Goal: Submit feedback/report problem

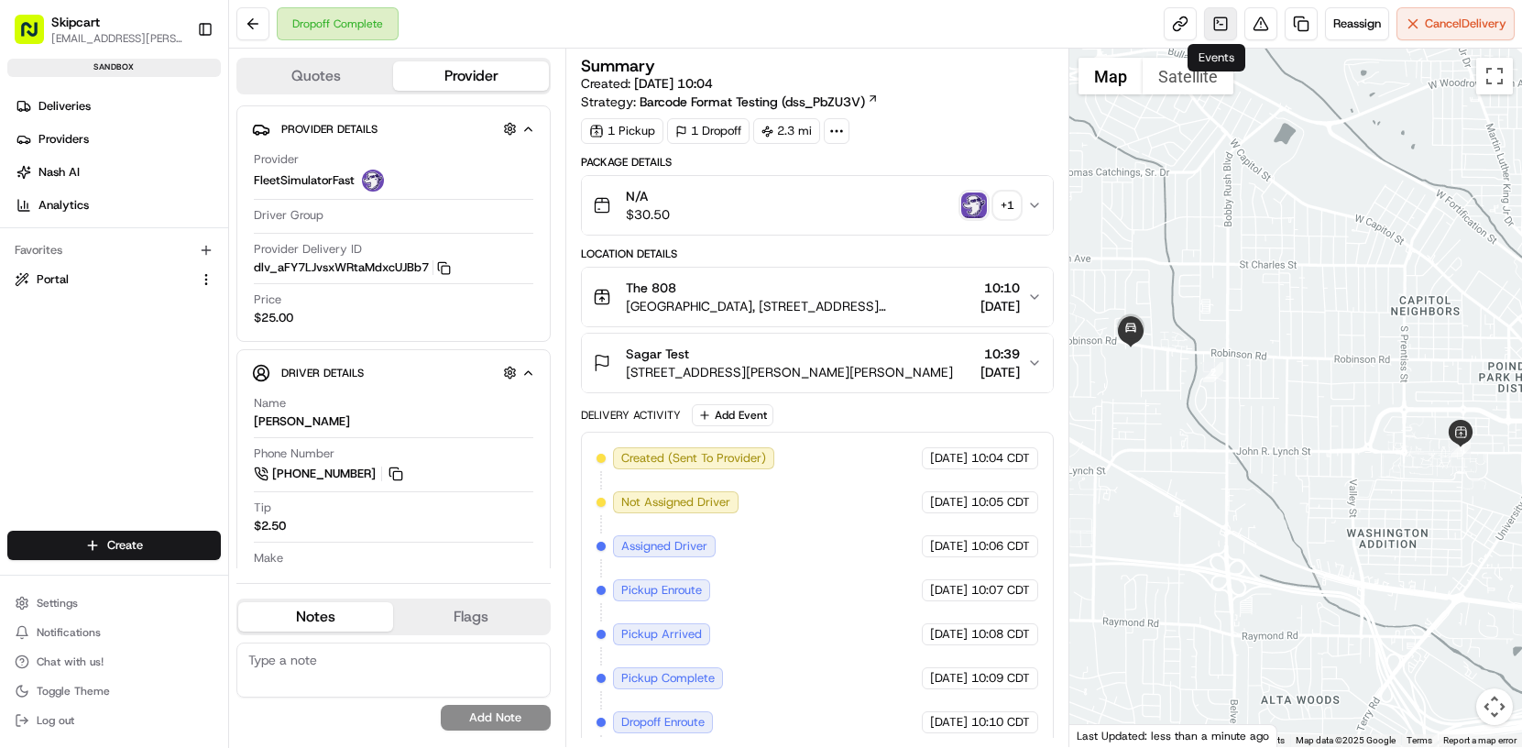
click at [1216, 24] on link at bounding box center [1220, 23] width 33 height 33
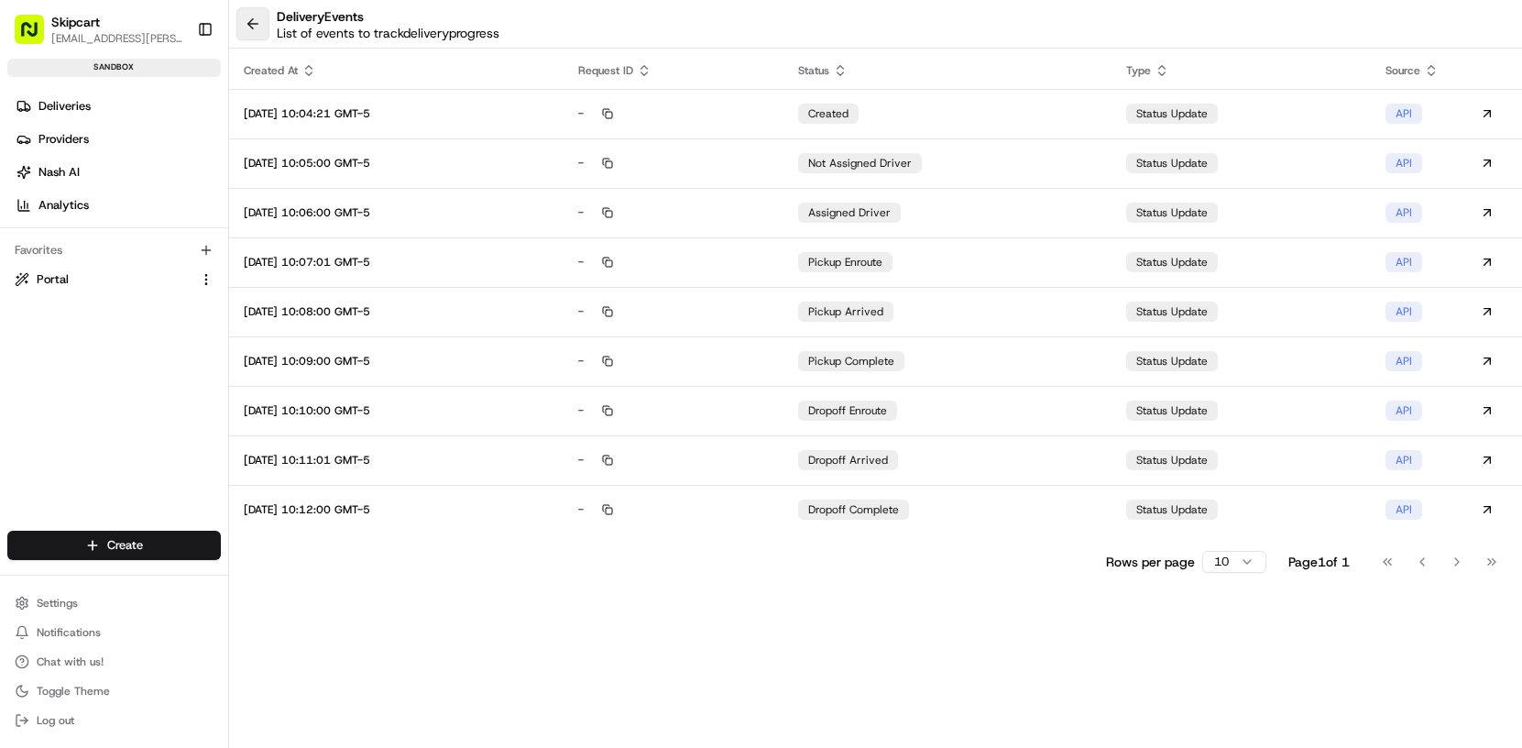
click at [258, 30] on button at bounding box center [252, 23] width 33 height 33
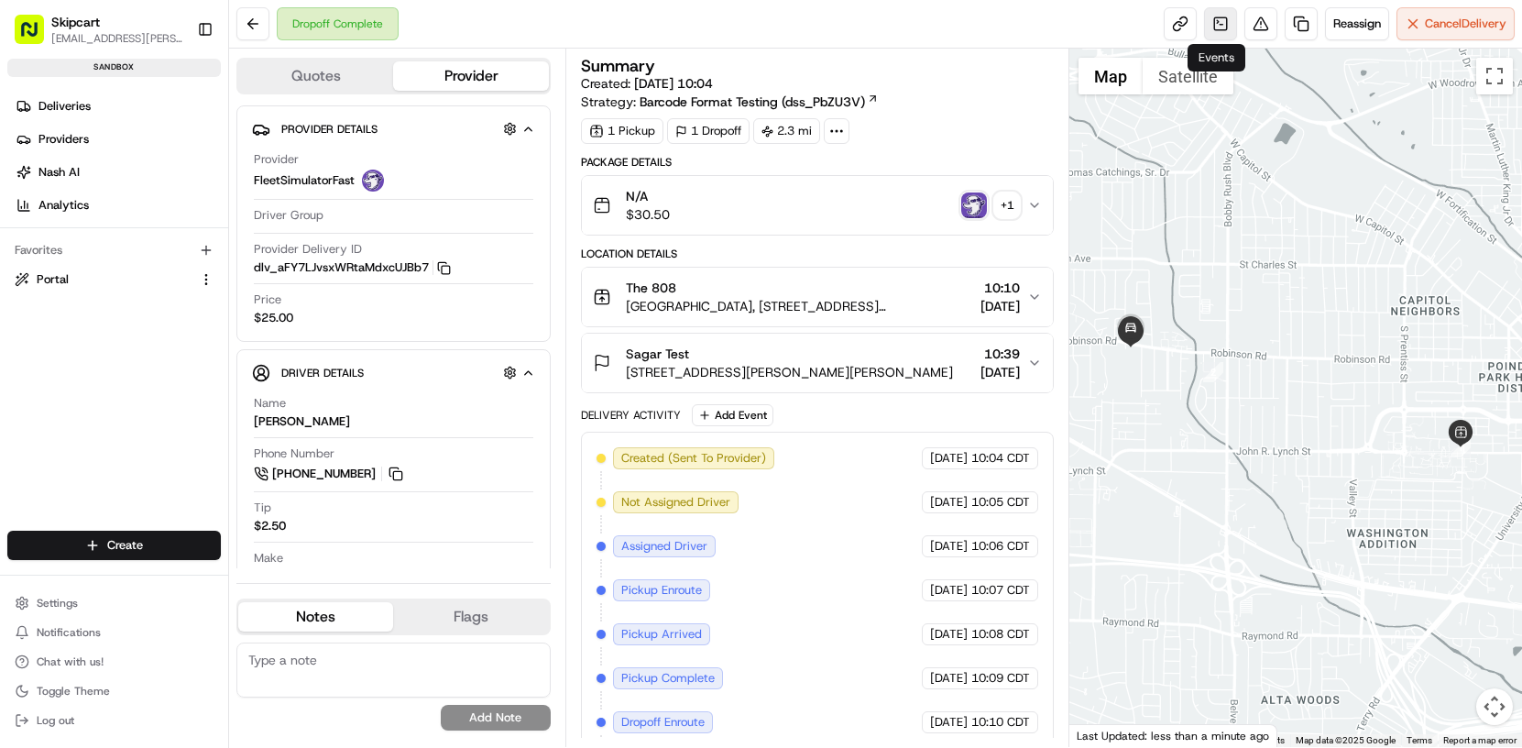
click at [1213, 29] on link at bounding box center [1220, 23] width 33 height 33
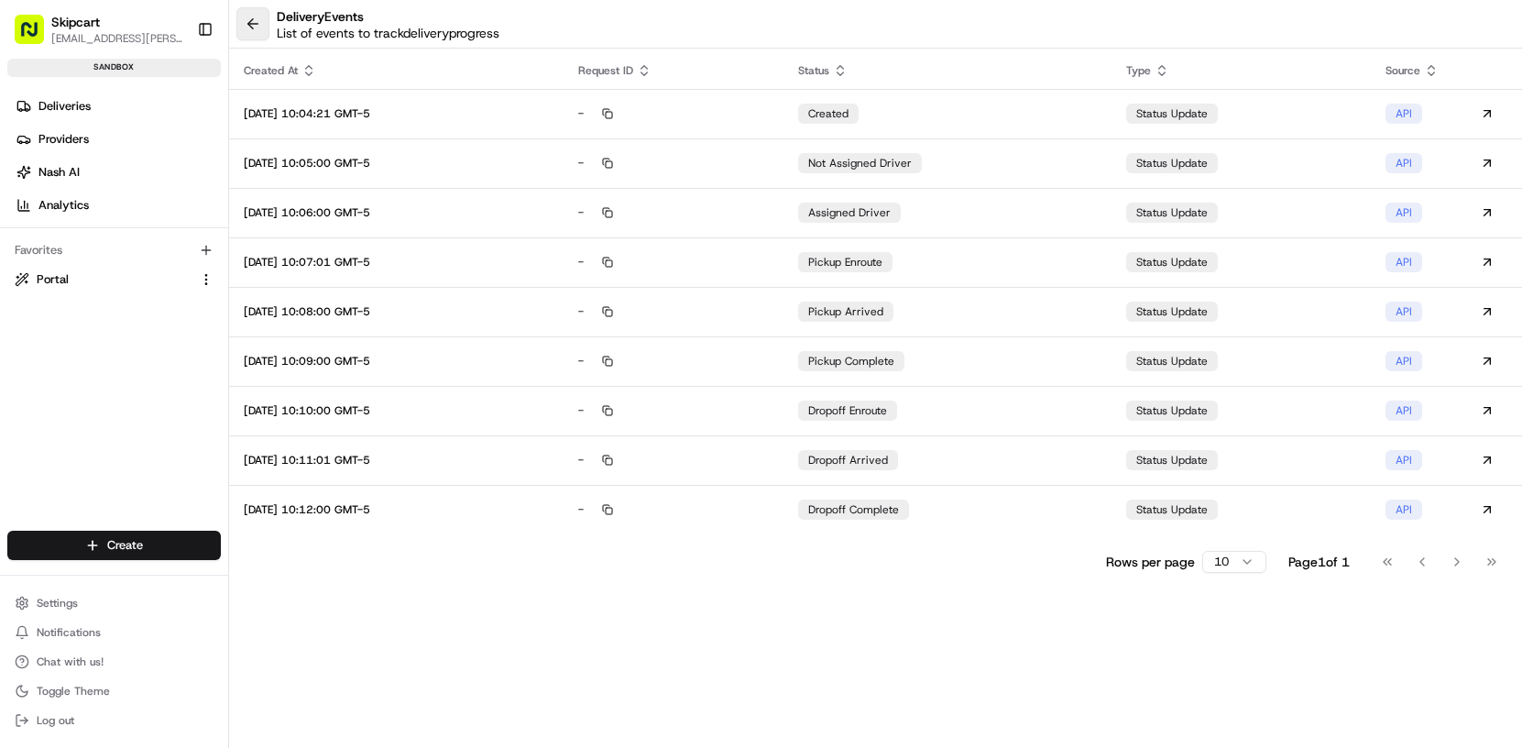
click at [254, 23] on button at bounding box center [252, 23] width 33 height 33
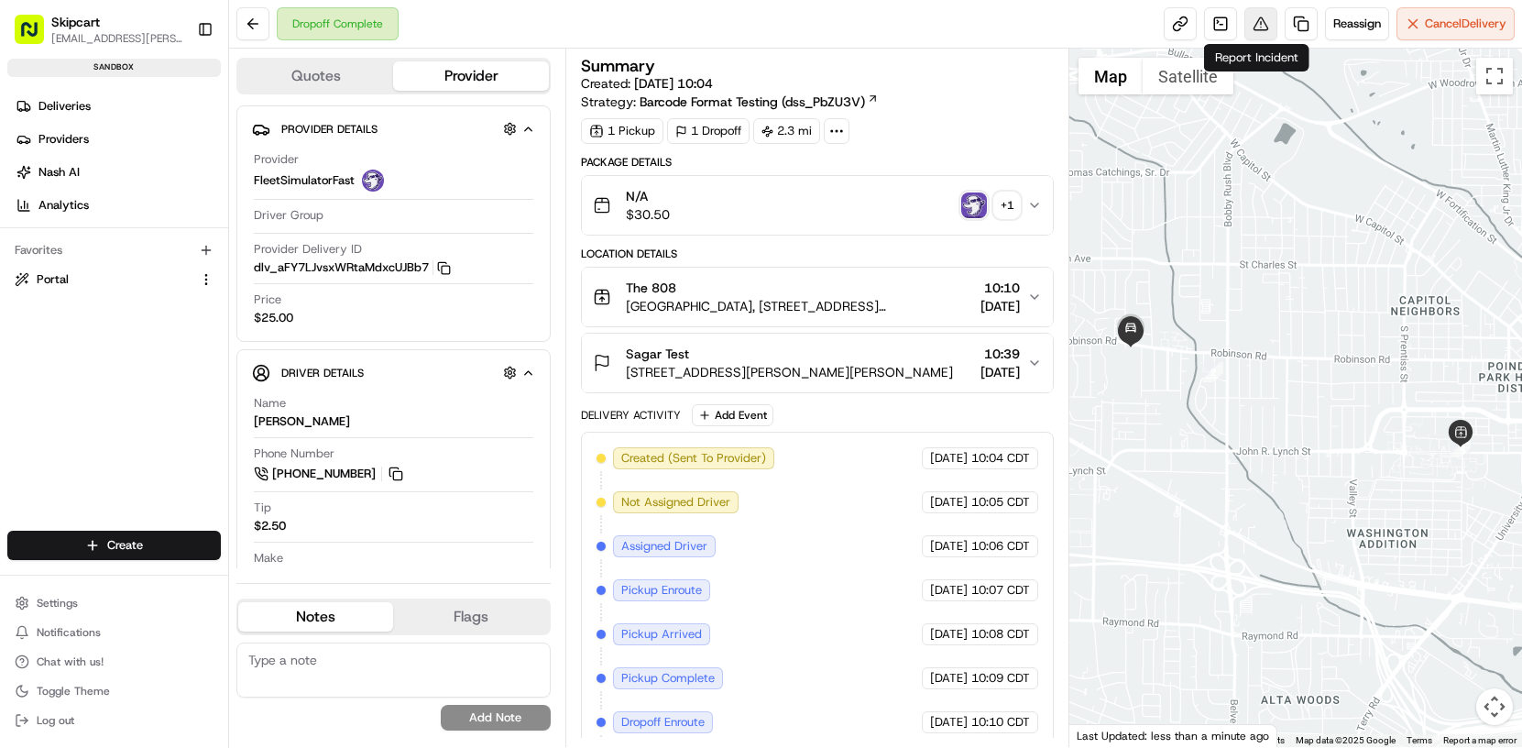
click at [1257, 23] on button at bounding box center [1261, 23] width 33 height 33
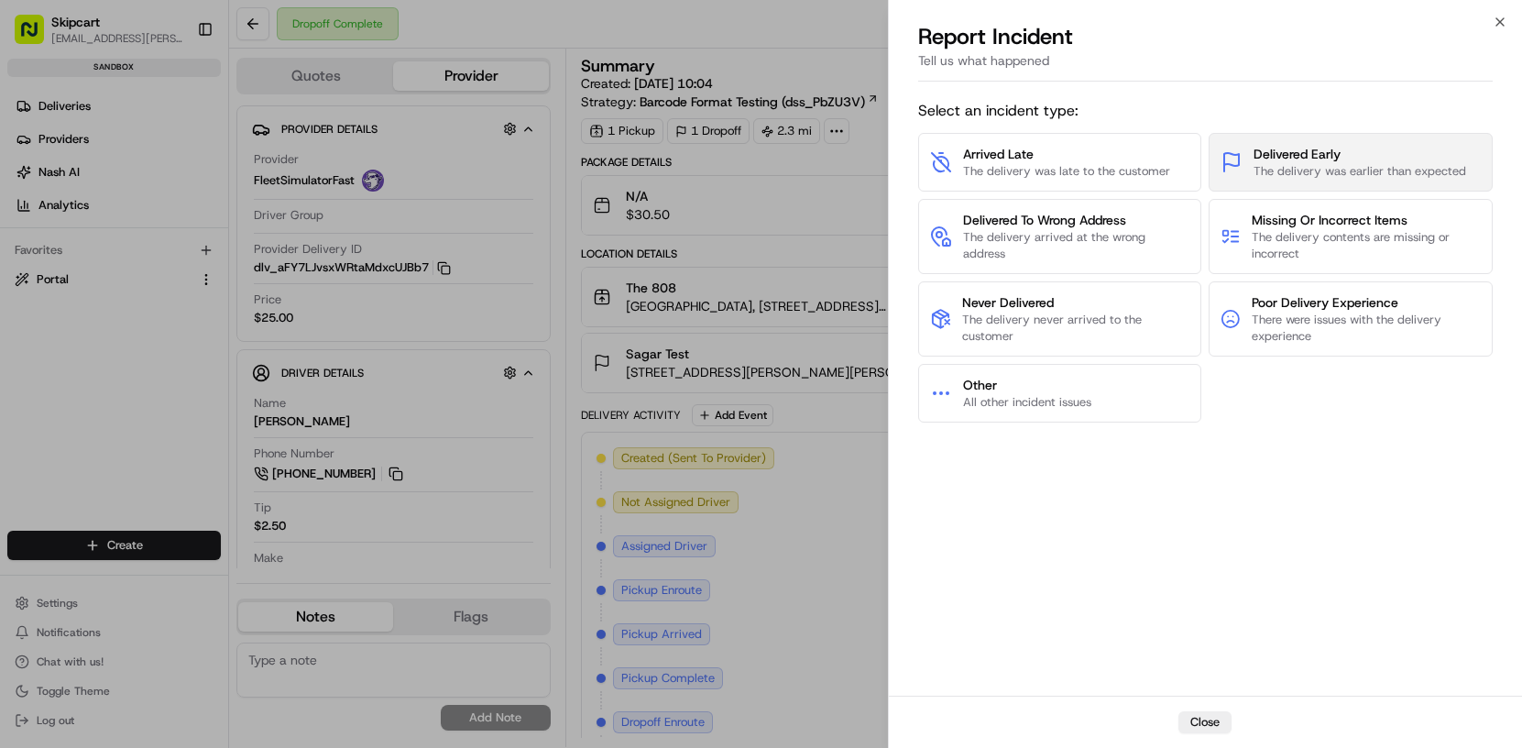
click at [1416, 175] on span "The delivery was earlier than expected" at bounding box center [1360, 171] width 213 height 16
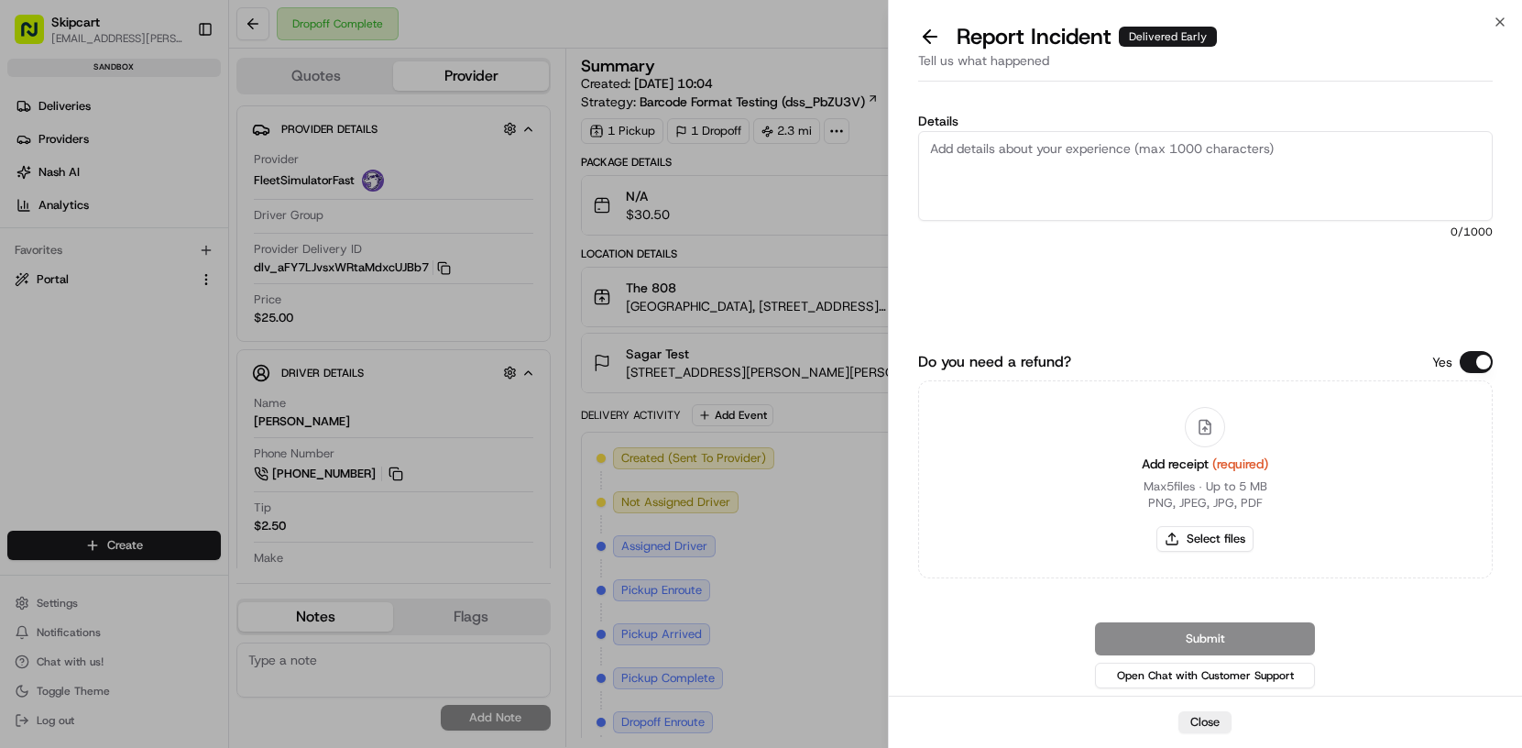
click at [1011, 160] on textarea "Details" at bounding box center [1205, 176] width 575 height 90
type textarea "delivered in no time"
click at [1288, 283] on div "Details delivered in no time 20 /1000" at bounding box center [1205, 224] width 575 height 218
click at [1502, 23] on icon "button" at bounding box center [1500, 21] width 7 height 7
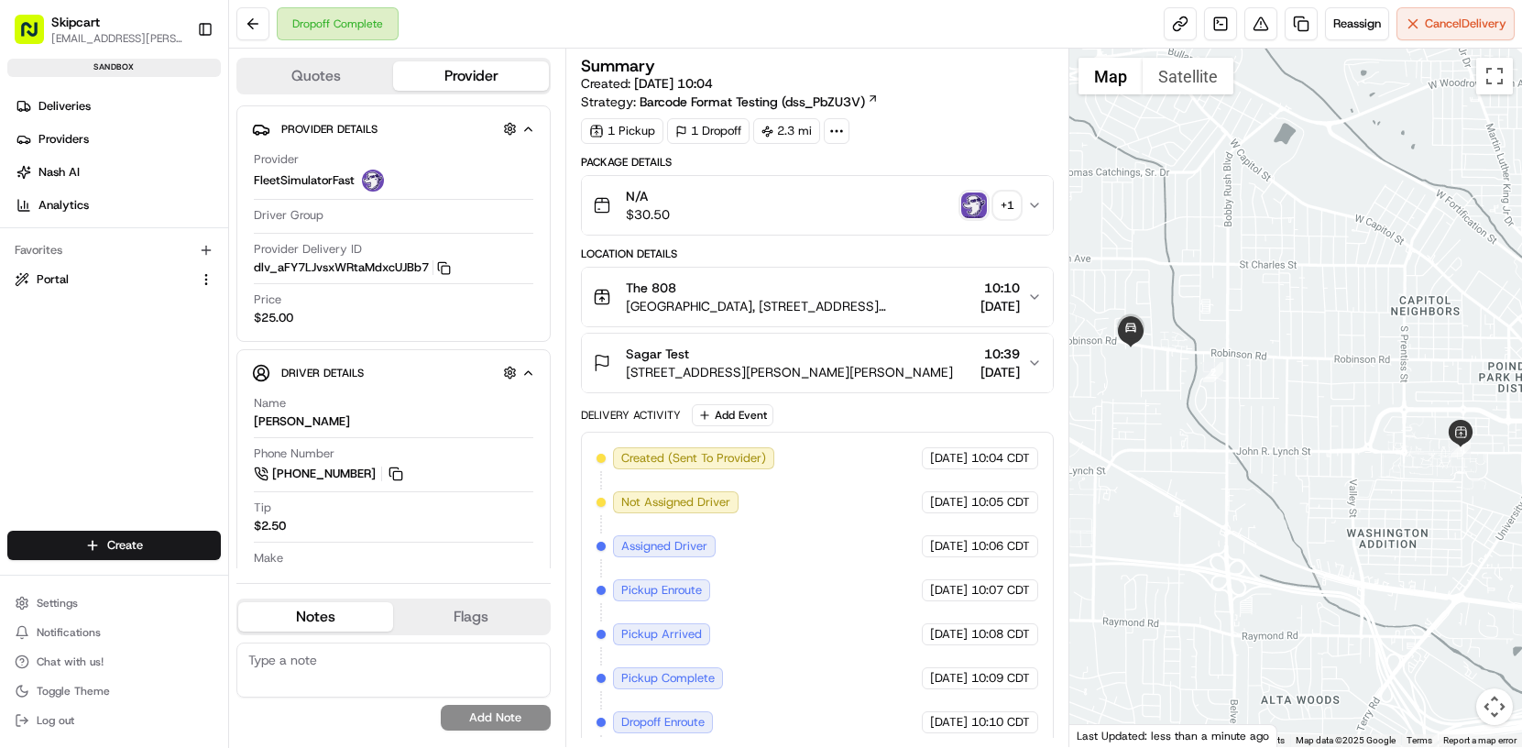
click at [1037, 217] on button "N/A $30.50 + 1" at bounding box center [817, 205] width 471 height 59
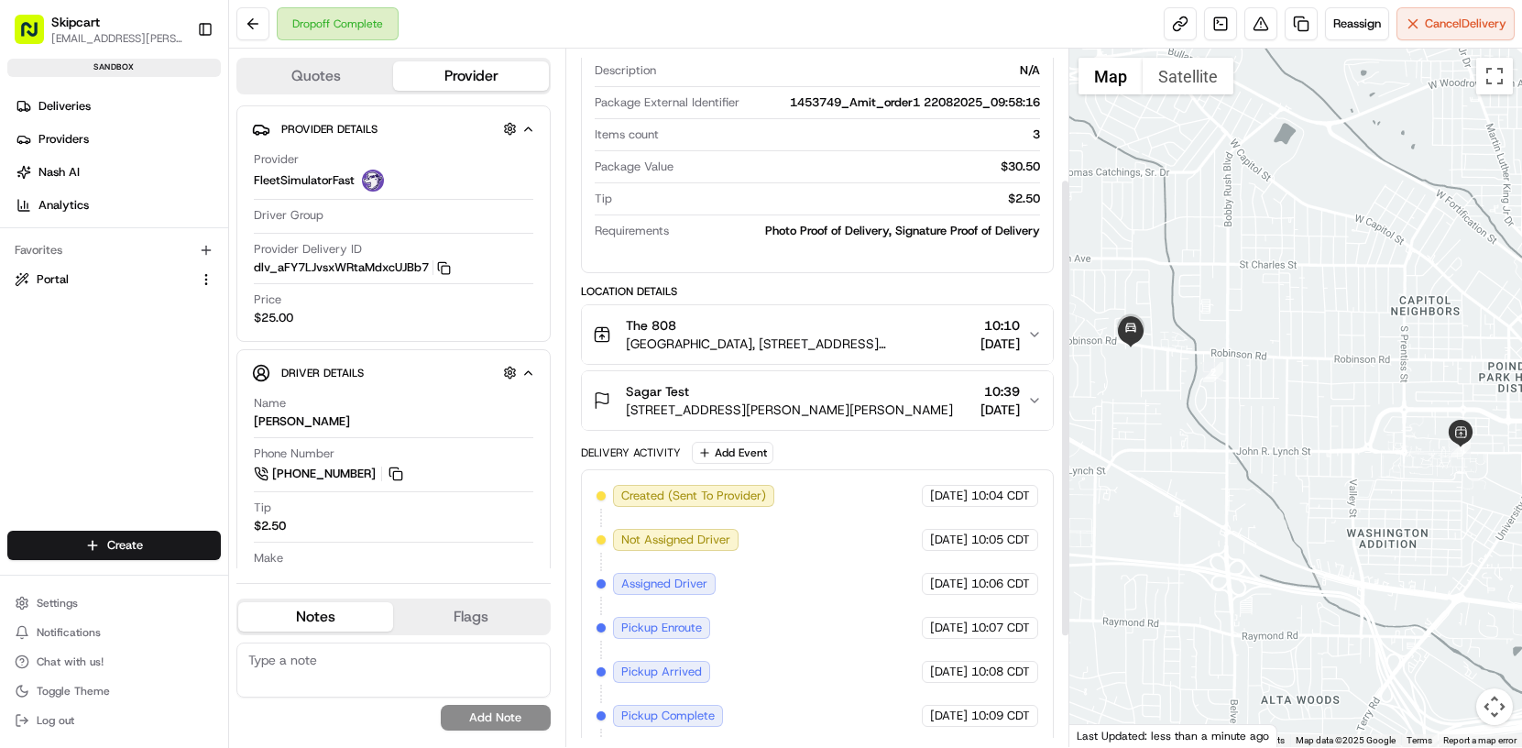
scroll to position [242, 0]
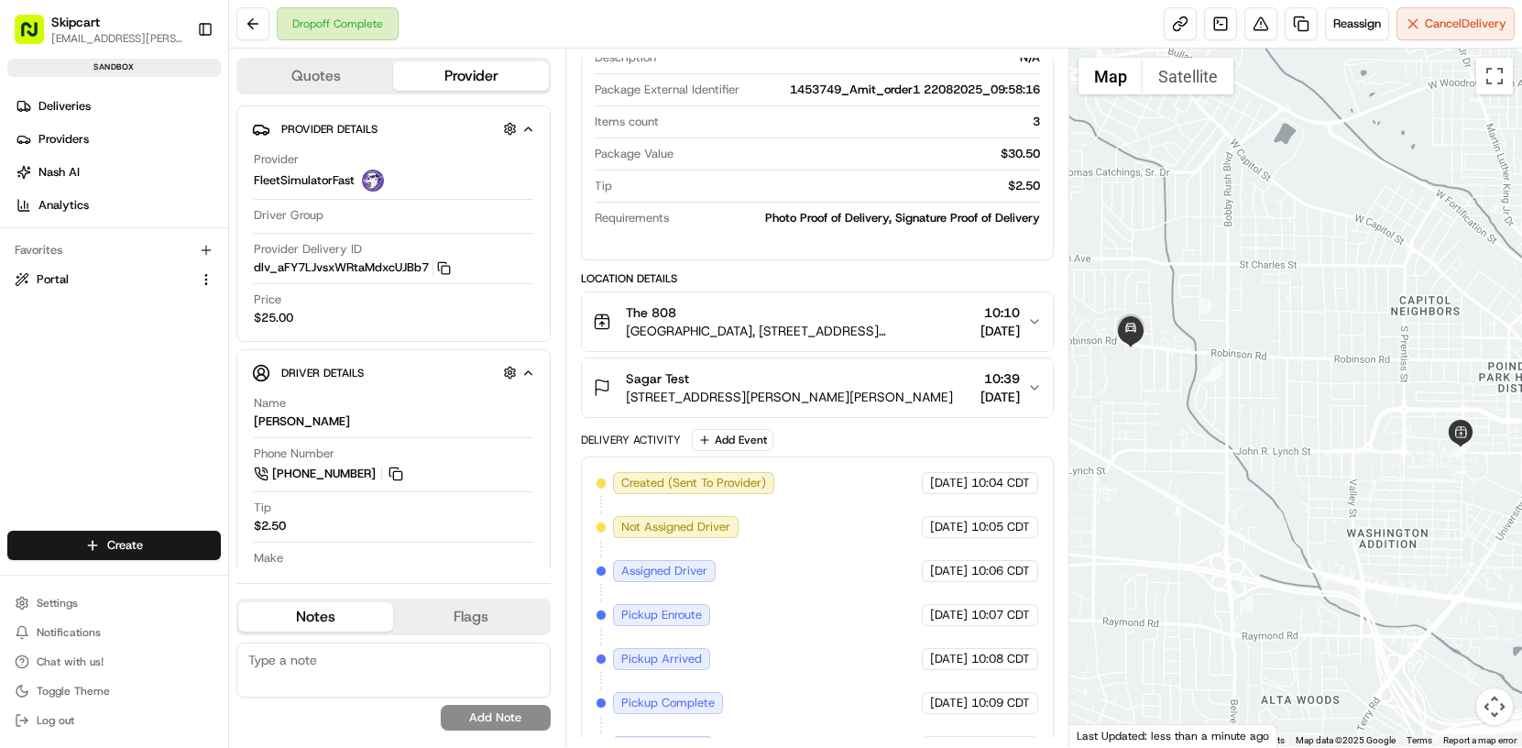
click at [1028, 319] on icon "button" at bounding box center [1034, 321] width 15 height 15
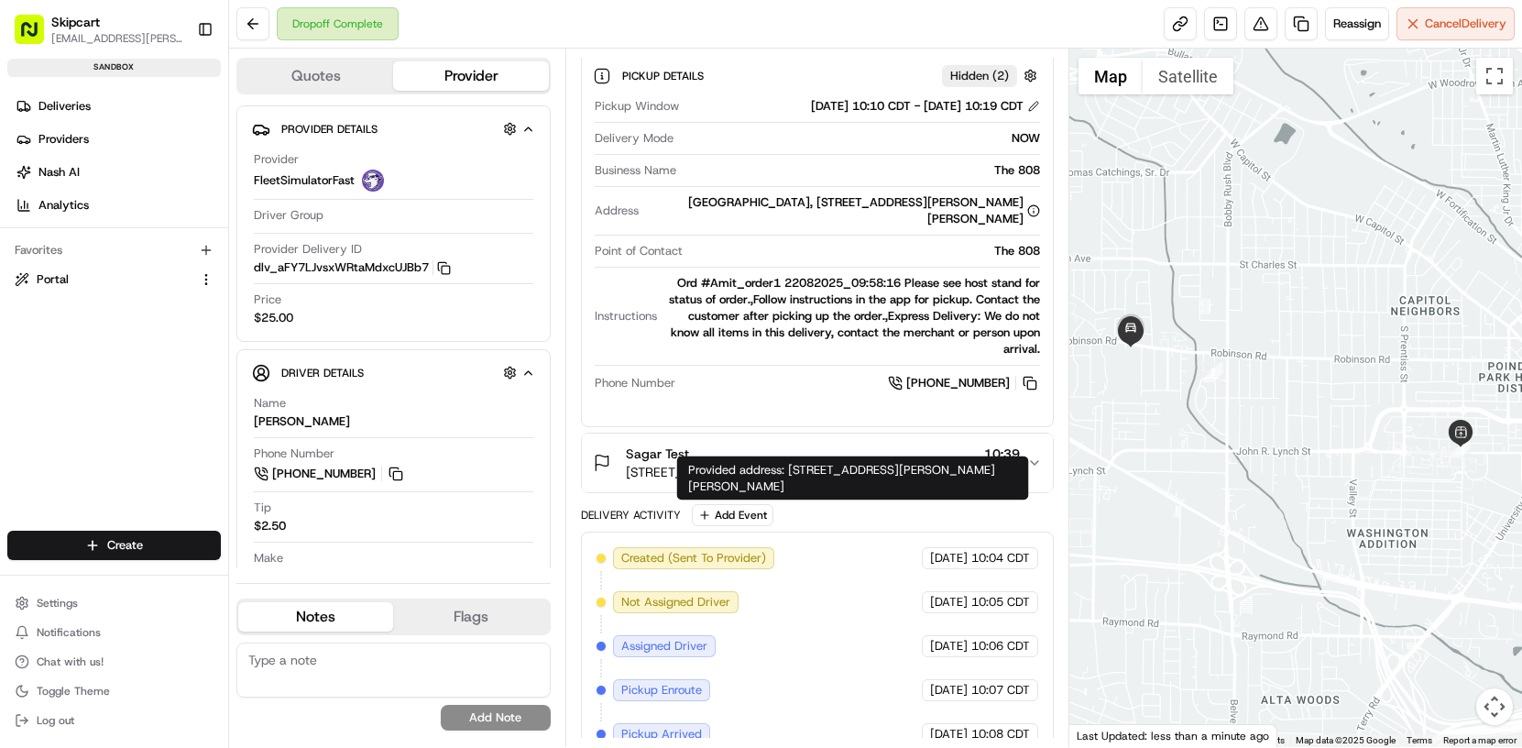
scroll to position [657, 0]
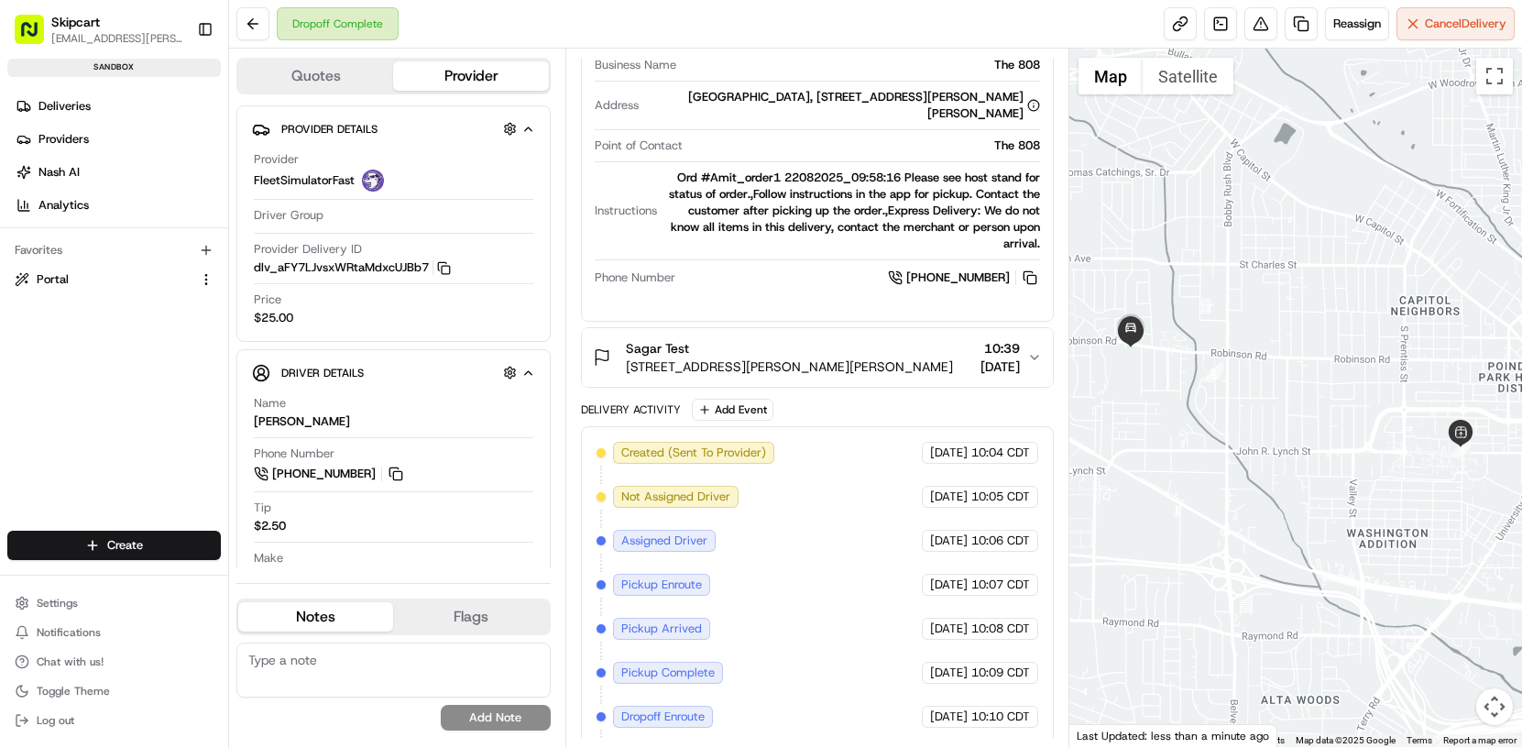
click at [1017, 357] on span "[DATE]" at bounding box center [1000, 366] width 39 height 18
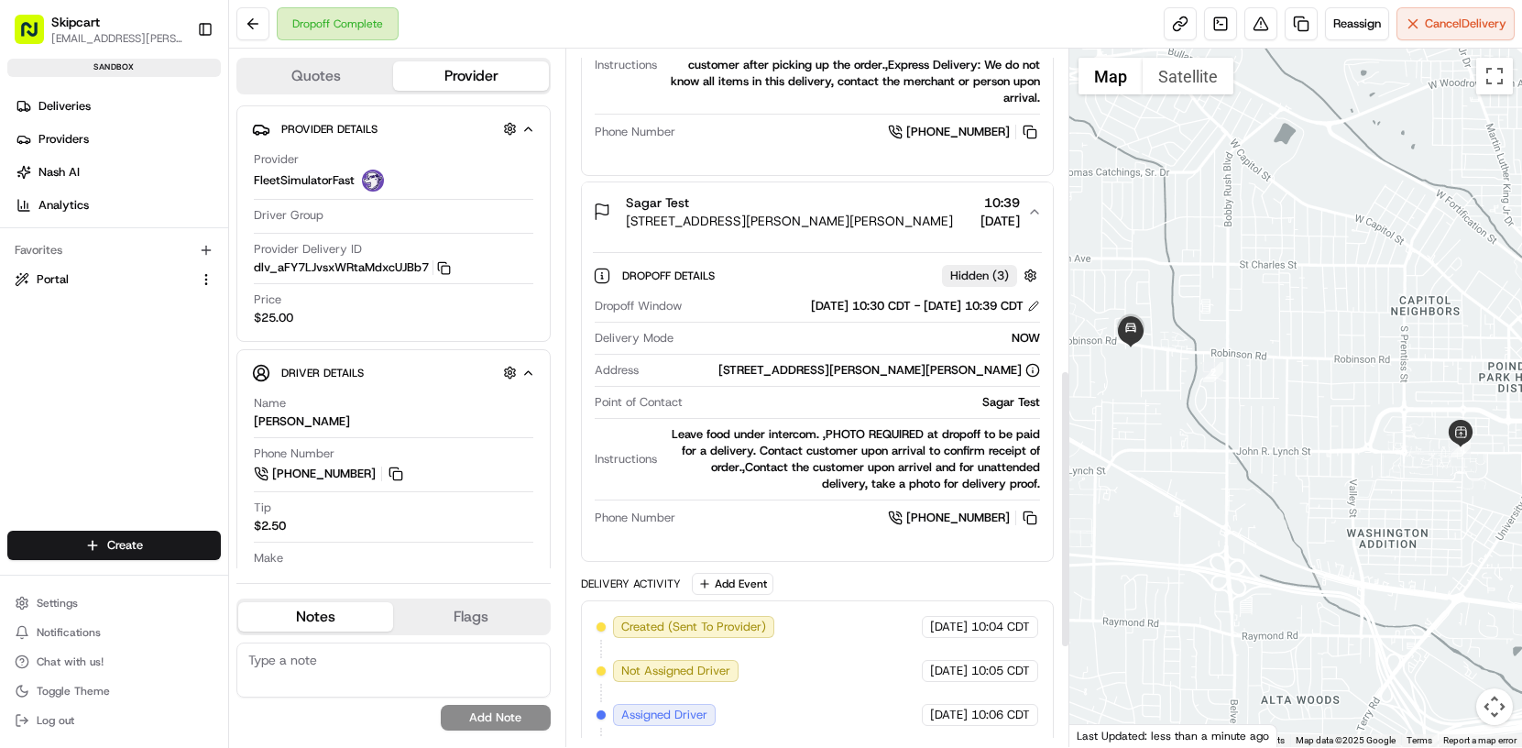
scroll to position [577, 0]
